Goal: Check status: Check status

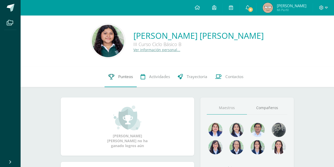
click at [122, 77] on span "Punteos" at bounding box center [125, 76] width 15 height 5
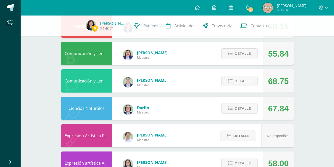
scroll to position [223, 0]
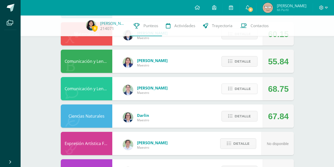
click at [234, 91] on button "Detalle" at bounding box center [240, 88] width 36 height 11
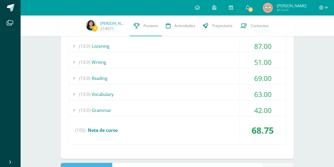
scroll to position [377, 0]
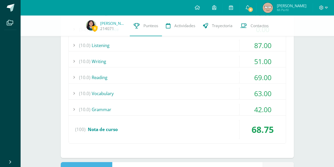
click at [217, 110] on div "(10.0) Grammar" at bounding box center [177, 109] width 217 height 12
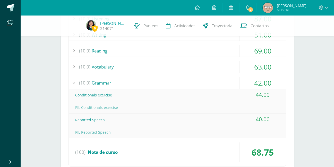
scroll to position [403, 0]
click at [205, 79] on div "(10.0) Grammar" at bounding box center [177, 83] width 217 height 12
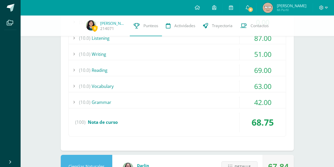
scroll to position [384, 0]
click at [205, 80] on div "(15.0) Speaking 91.67 What if...? 95.00" at bounding box center [178, 52] width 218 height 168
click at [205, 82] on div "(10.0) Vocabulary" at bounding box center [177, 86] width 217 height 12
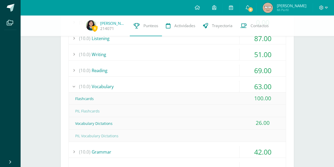
click at [205, 82] on div "(10.0) Vocabulary" at bounding box center [177, 86] width 217 height 12
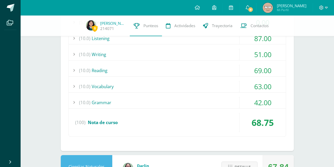
click at [196, 67] on div "(10.0) [GEOGRAPHIC_DATA]" at bounding box center [177, 70] width 217 height 12
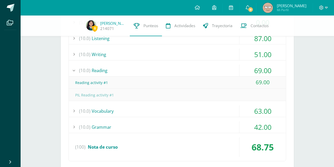
click at [196, 67] on div "(10.0) [GEOGRAPHIC_DATA]" at bounding box center [177, 70] width 217 height 12
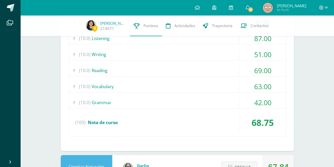
click at [195, 56] on div "(10.0) Writing" at bounding box center [177, 54] width 217 height 12
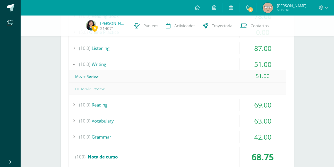
scroll to position [374, 0]
click at [196, 58] on div "(15.0) Speaking 91.67 What if...? 95.00" at bounding box center [178, 74] width 218 height 193
click at [198, 62] on div "(10.0) Writing" at bounding box center [177, 65] width 217 height 12
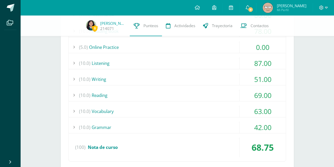
scroll to position [358, 0]
click at [198, 62] on div "(10.0) Listening" at bounding box center [177, 64] width 217 height 12
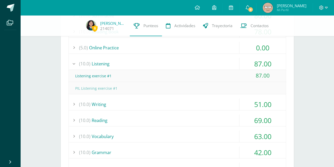
click at [198, 62] on div "(10.0) Listening" at bounding box center [177, 64] width 217 height 12
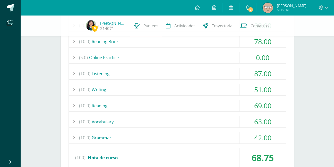
scroll to position [343, 0]
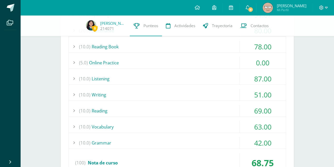
click at [198, 62] on div "(5.0) Online Practice" at bounding box center [177, 63] width 217 height 12
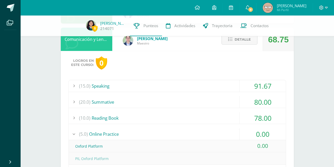
scroll to position [273, 0]
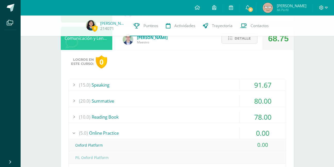
click at [183, 88] on div "(15.0) Speaking" at bounding box center [177, 85] width 217 height 12
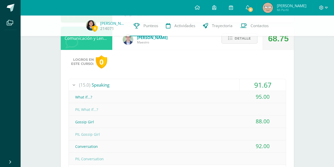
click at [183, 88] on div "(15.0) Speaking" at bounding box center [177, 85] width 217 height 12
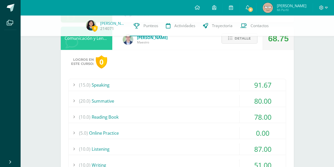
click at [194, 99] on div "(20.0) Summative" at bounding box center [177, 101] width 217 height 12
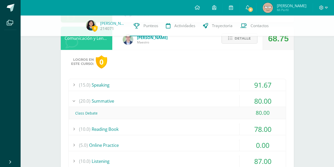
click at [194, 99] on div "(20.0) Summative" at bounding box center [177, 101] width 217 height 12
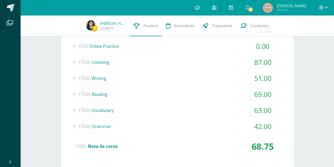
scroll to position [360, 0]
click at [200, 129] on div "(10.0) Grammar" at bounding box center [177, 126] width 217 height 12
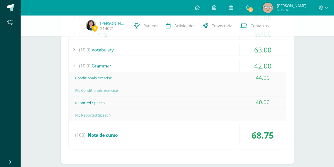
scroll to position [420, 0]
click at [168, 61] on div "(10.0) Grammar" at bounding box center [177, 66] width 217 height 12
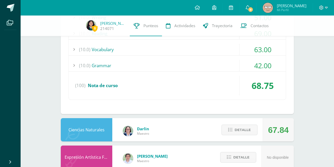
click at [161, 51] on div "(10.0) Vocabulary" at bounding box center [177, 50] width 217 height 12
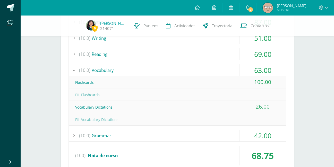
scroll to position [399, 0]
click at [160, 64] on div "(15.0) Speaking 91.67 What if...? 95.00" at bounding box center [178, 61] width 218 height 217
click at [150, 68] on div "(10.0) Vocabulary" at bounding box center [177, 71] width 217 height 12
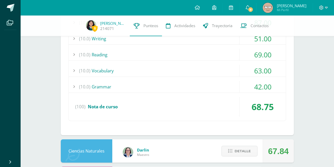
click at [150, 53] on div "(10.0) [GEOGRAPHIC_DATA]" at bounding box center [177, 55] width 217 height 12
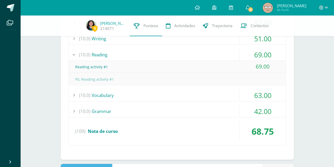
click at [150, 53] on div "(10.0) [GEOGRAPHIC_DATA]" at bounding box center [177, 55] width 217 height 12
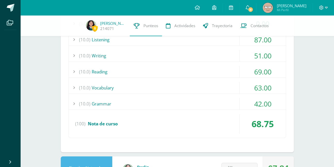
scroll to position [382, 0]
click at [150, 53] on div "(10.0) Writing" at bounding box center [177, 56] width 217 height 12
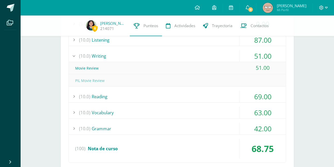
drag, startPoint x: 150, startPoint y: 53, endPoint x: 131, endPoint y: 56, distance: 19.3
click at [131, 56] on div "(10.0) Writing" at bounding box center [177, 56] width 217 height 12
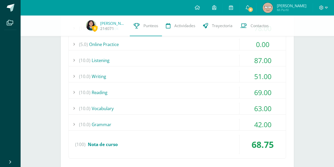
scroll to position [361, 0]
click at [131, 56] on div "(10.0) Listening" at bounding box center [177, 61] width 217 height 12
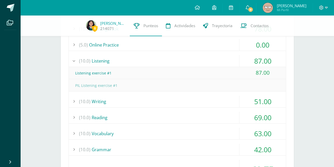
click at [131, 56] on div "(10.0) Listening" at bounding box center [177, 61] width 217 height 12
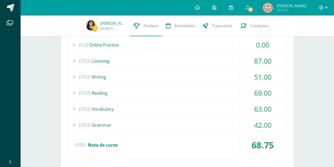
click at [126, 48] on div "(5.0) Online Practice" at bounding box center [177, 45] width 217 height 12
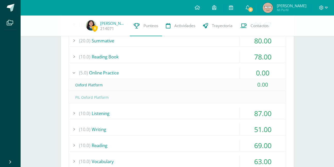
scroll to position [333, 0]
click at [144, 70] on div "(5.0) Online Practice" at bounding box center [177, 73] width 217 height 12
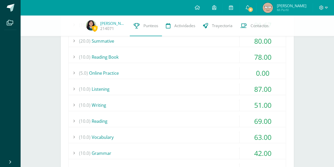
click at [144, 70] on div "(5.0) Online Practice" at bounding box center [177, 73] width 217 height 12
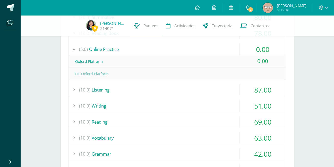
scroll to position [357, 0]
click at [126, 88] on div "(10.0) Listening" at bounding box center [177, 90] width 217 height 12
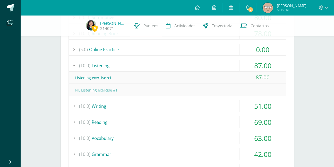
click at [112, 68] on div "(10.0) Listening" at bounding box center [177, 66] width 217 height 12
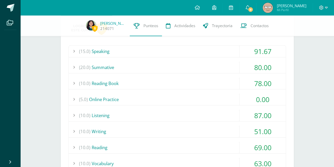
scroll to position [287, 0]
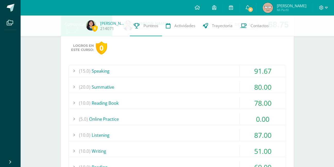
click at [117, 75] on div "(15.0) Speaking" at bounding box center [177, 71] width 217 height 12
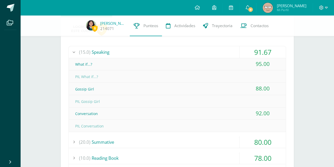
scroll to position [306, 0]
click at [111, 53] on div "(15.0) Speaking" at bounding box center [177, 52] width 217 height 12
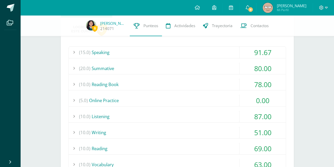
click at [118, 67] on div "(20.0) Summative" at bounding box center [177, 68] width 217 height 12
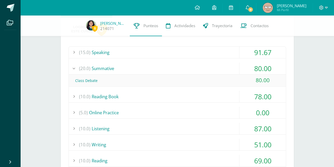
click at [118, 67] on div "(20.0) Summative" at bounding box center [177, 68] width 217 height 12
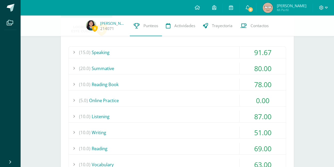
click at [132, 87] on div "(10.0) Reading Book" at bounding box center [177, 84] width 217 height 12
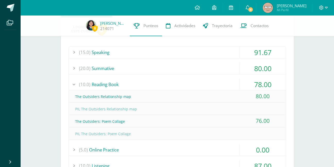
click at [132, 87] on div "(10.0) Reading Book" at bounding box center [177, 84] width 217 height 12
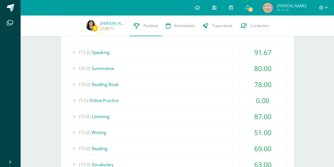
click at [140, 98] on div "(5.0) Online Practice" at bounding box center [177, 100] width 217 height 12
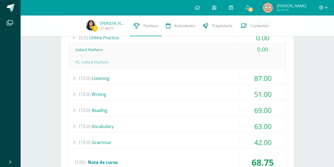
scroll to position [369, 0]
click at [143, 90] on div "(10.0) Writing" at bounding box center [177, 94] width 217 height 12
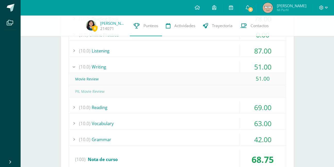
scroll to position [373, 0]
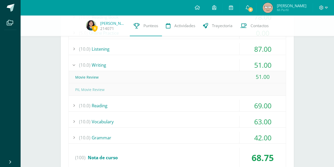
click at [136, 70] on div "(10.0) Writing" at bounding box center [177, 65] width 217 height 12
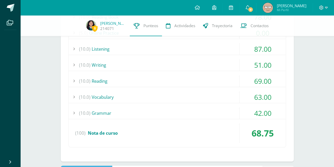
click at [126, 50] on div "(10.0) Listening" at bounding box center [177, 49] width 217 height 12
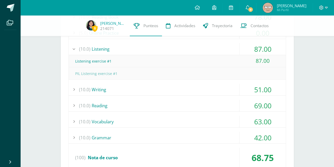
click at [126, 50] on div "(10.0) Listening" at bounding box center [177, 49] width 217 height 12
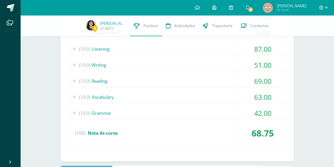
click at [143, 76] on div "(10.0) [GEOGRAPHIC_DATA]" at bounding box center [177, 81] width 217 height 12
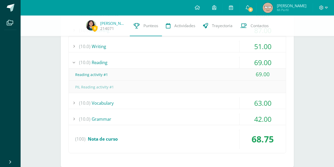
scroll to position [392, 0]
click at [146, 100] on div "(10.0) Vocabulary" at bounding box center [177, 103] width 217 height 12
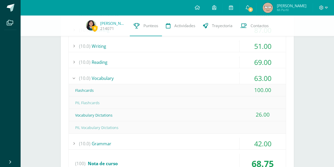
click at [152, 78] on div "(10.0) Vocabulary" at bounding box center [177, 78] width 217 height 12
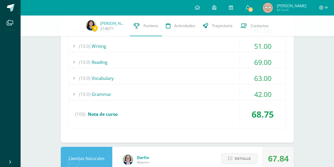
click at [169, 93] on div "(10.0) Grammar" at bounding box center [177, 94] width 217 height 12
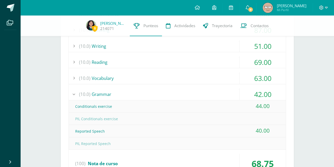
click at [169, 93] on div "(10.0) Grammar" at bounding box center [177, 94] width 217 height 12
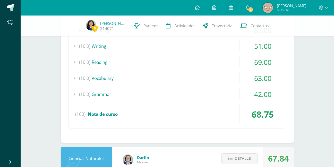
click at [268, 119] on div "68.75" at bounding box center [263, 114] width 46 height 20
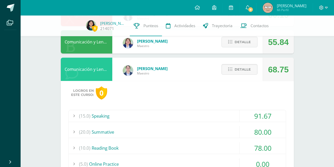
scroll to position [240, 0]
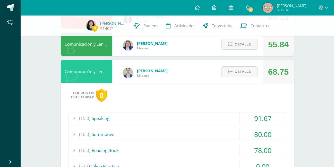
click at [255, 72] on button "Detalle" at bounding box center [240, 71] width 36 height 11
